Goal: Information Seeking & Learning: Learn about a topic

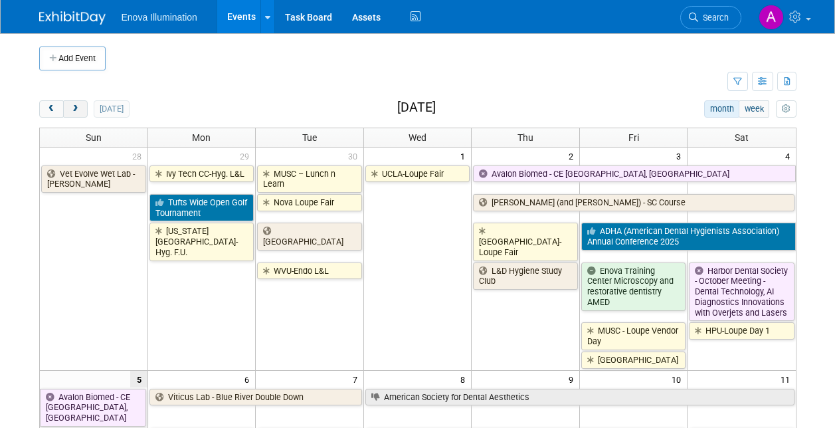
drag, startPoint x: 73, startPoint y: 108, endPoint x: 70, endPoint y: 114, distance: 6.8
click at [70, 114] on button "next" at bounding box center [75, 108] width 25 height 17
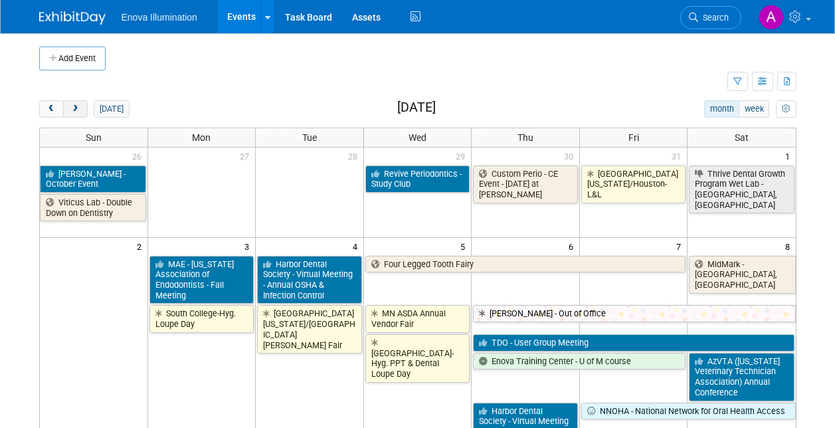
click at [70, 114] on button "next" at bounding box center [75, 108] width 25 height 17
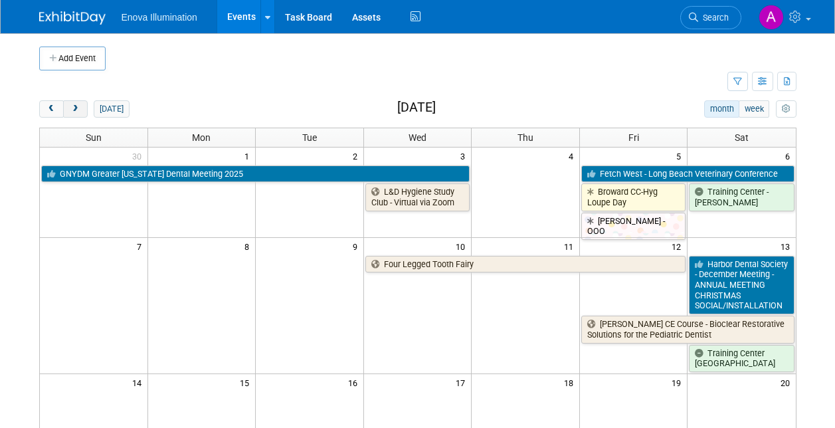
click at [70, 114] on button "next" at bounding box center [75, 108] width 25 height 17
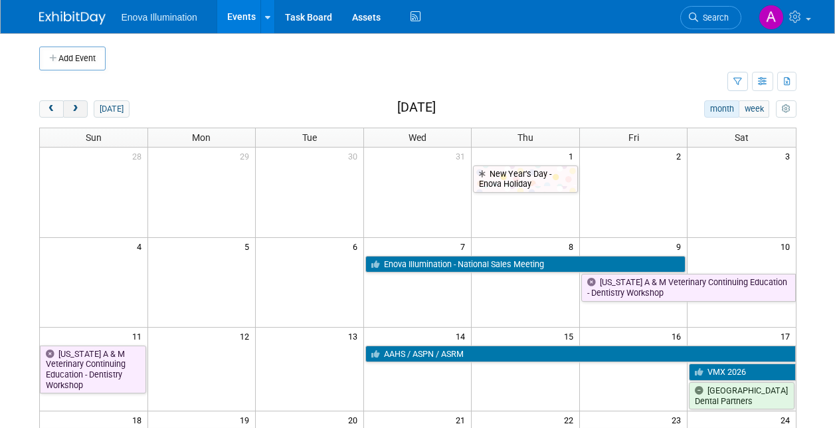
click at [70, 114] on button "next" at bounding box center [75, 108] width 25 height 17
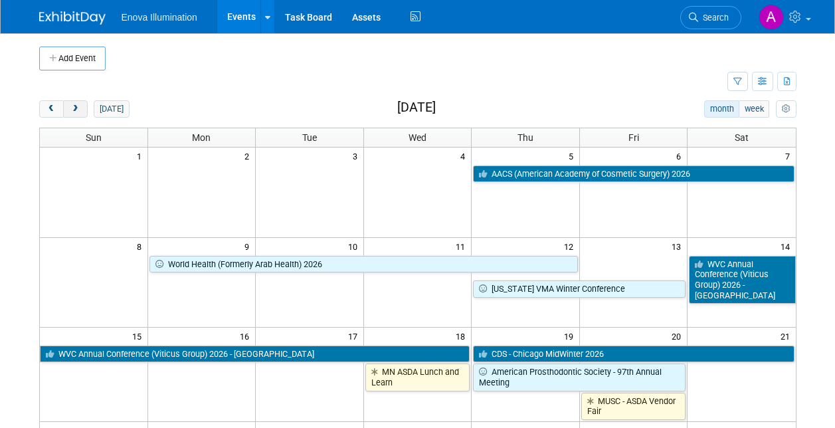
click at [70, 114] on button "next" at bounding box center [75, 108] width 25 height 17
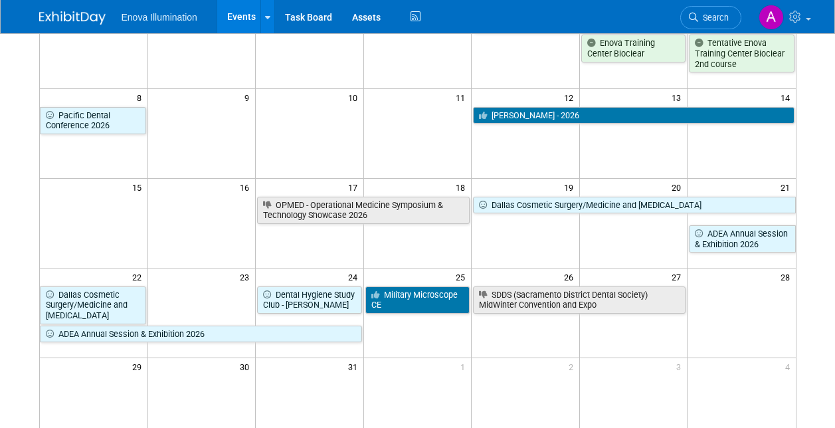
scroll to position [150, 0]
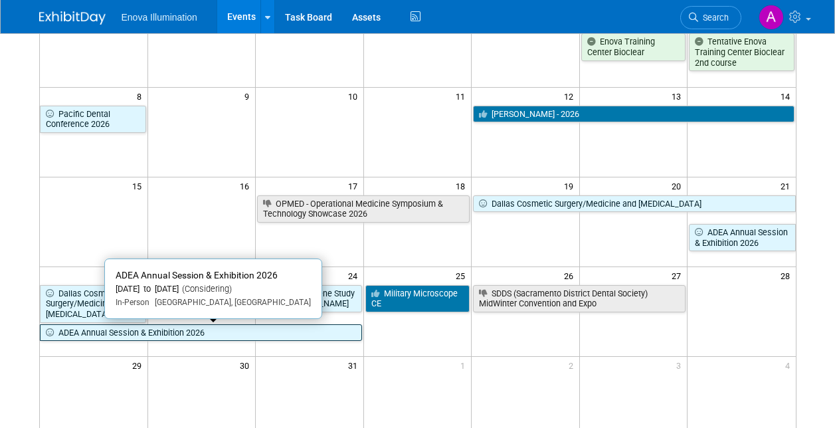
click at [124, 334] on link "ADEA Annual Session & Exhibition 2026" at bounding box center [201, 332] width 322 height 17
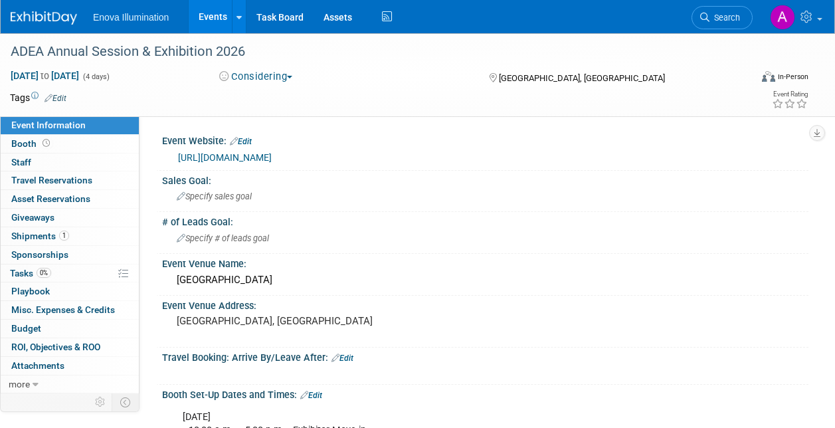
click at [272, 156] on link "[URL][DOMAIN_NAME]" at bounding box center [225, 157] width 94 height 11
